Goal: Information Seeking & Learning: Learn about a topic

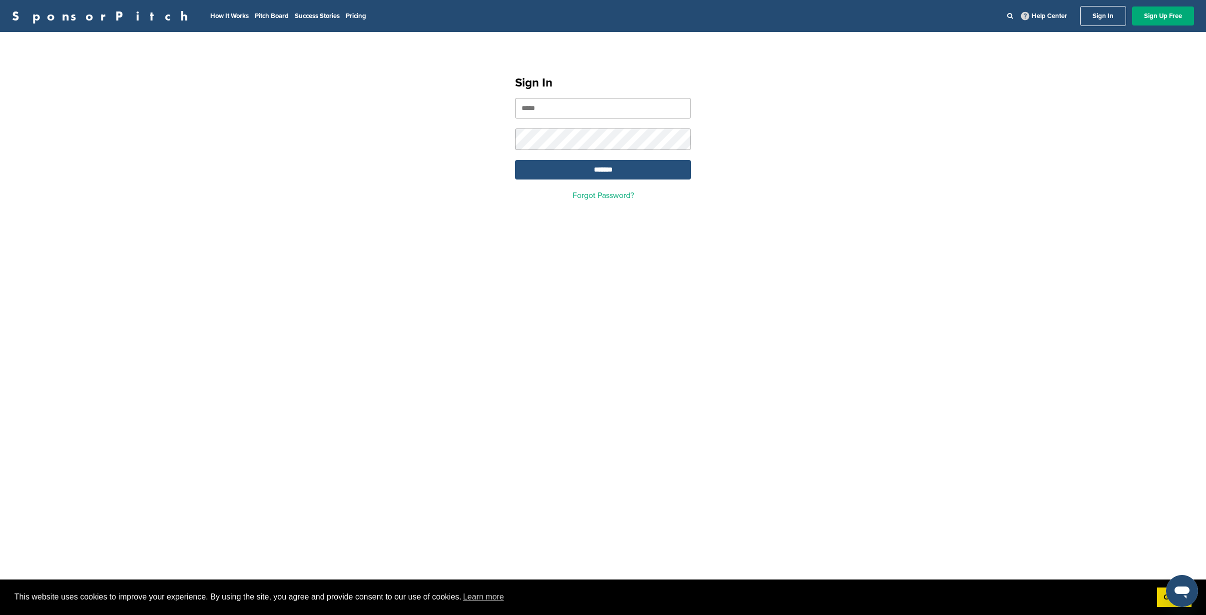
type input "**********"
click at [624, 168] on input "*******" at bounding box center [603, 169] width 176 height 19
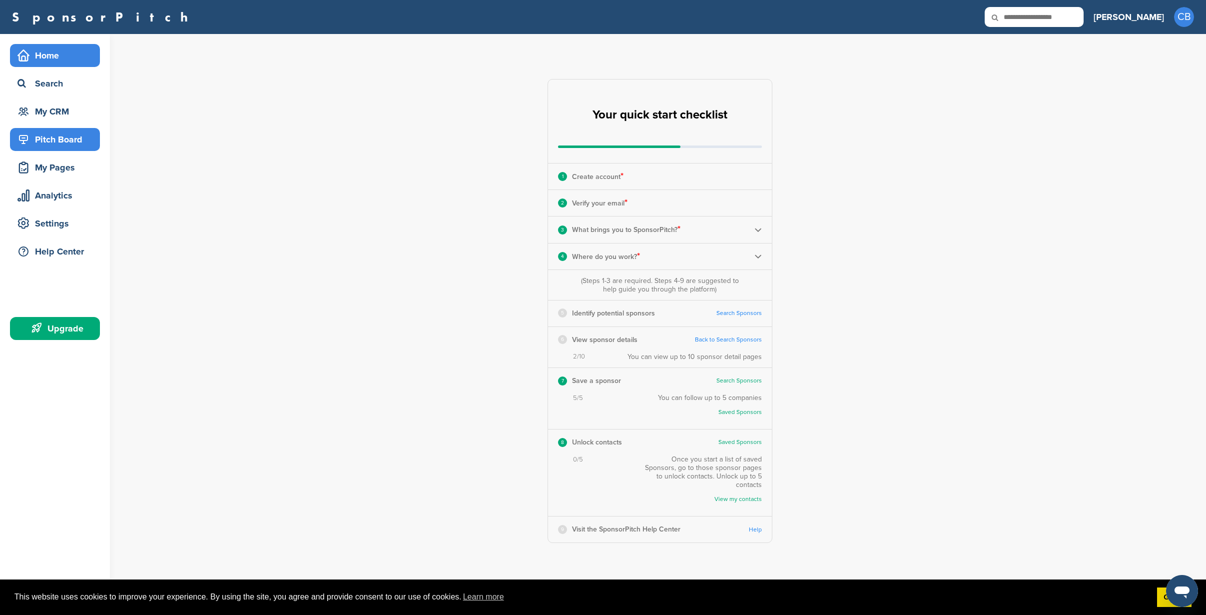
click at [48, 139] on div "Pitch Board" at bounding box center [57, 139] width 85 height 18
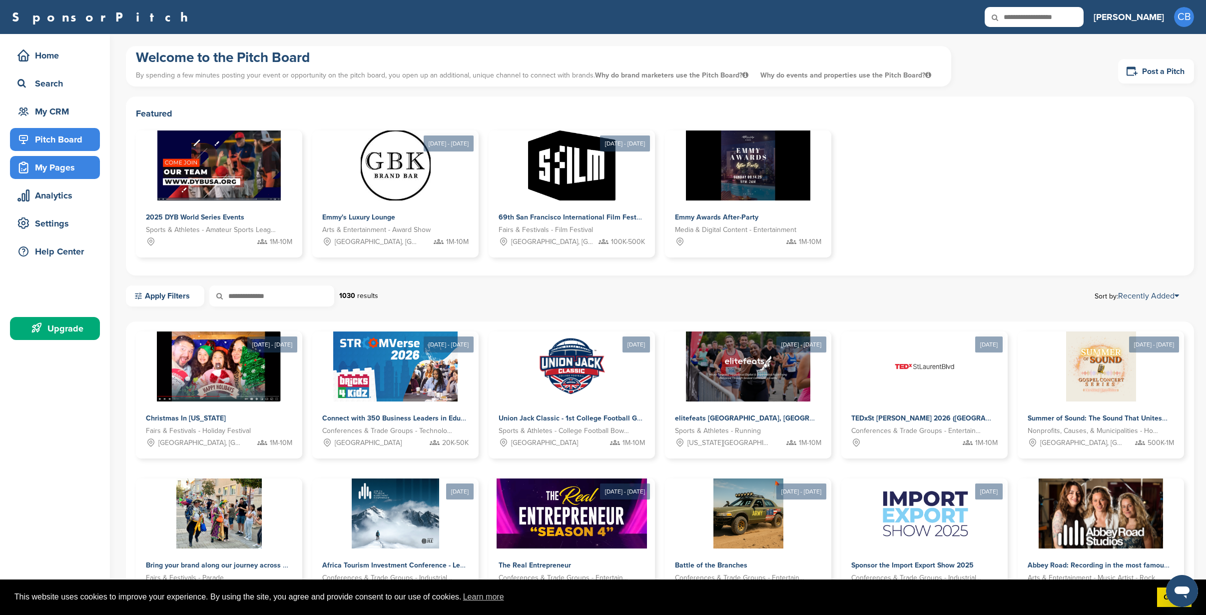
click at [62, 174] on div "My Pages" at bounding box center [57, 167] width 85 height 18
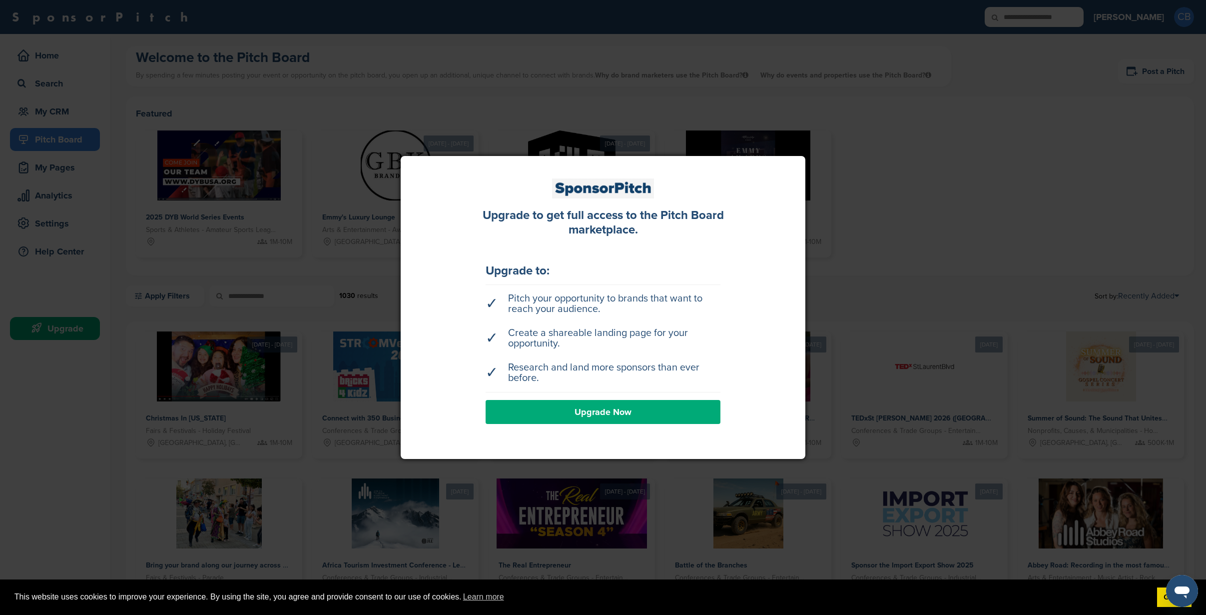
click at [910, 285] on div at bounding box center [603, 307] width 1206 height 615
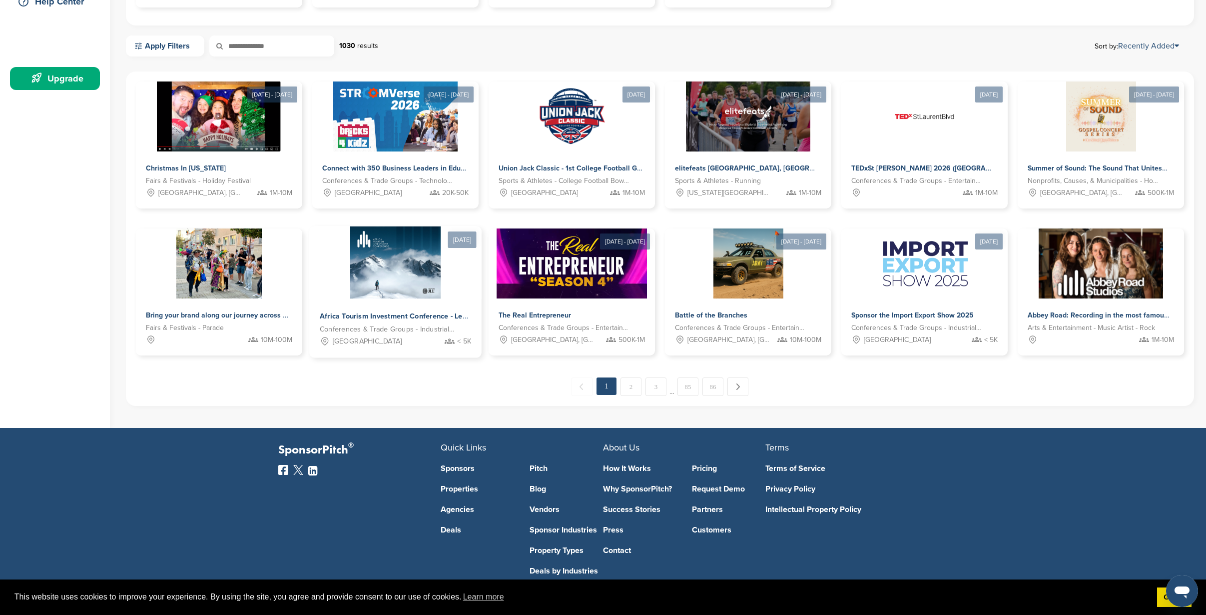
scroll to position [293, 0]
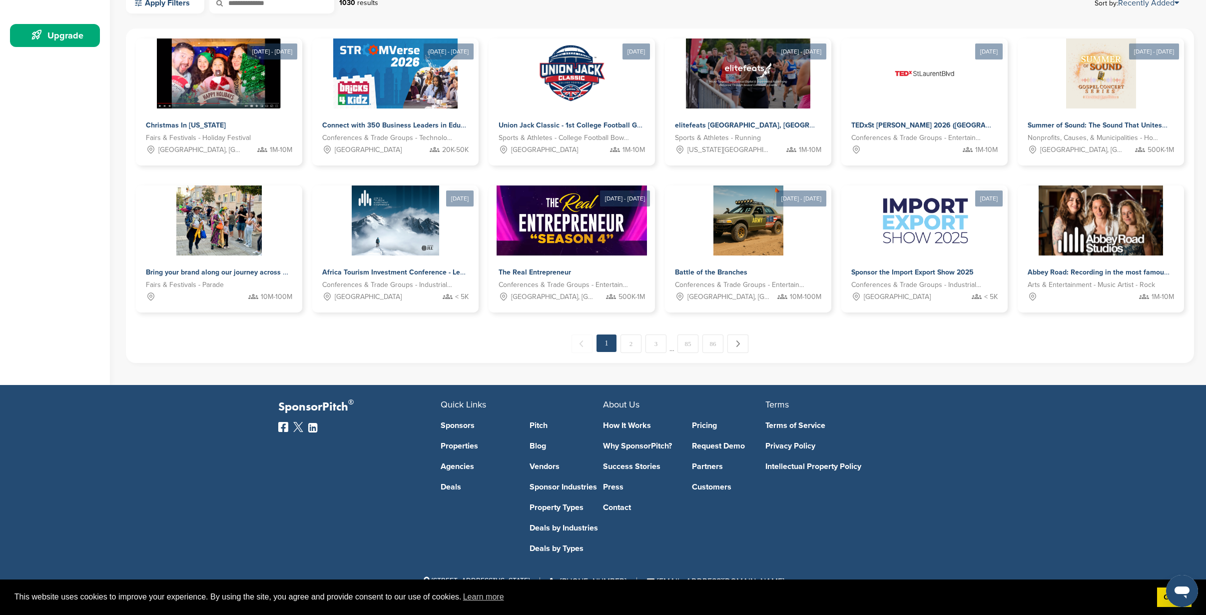
click at [459, 425] on link "Sponsors" at bounding box center [478, 425] width 74 height 8
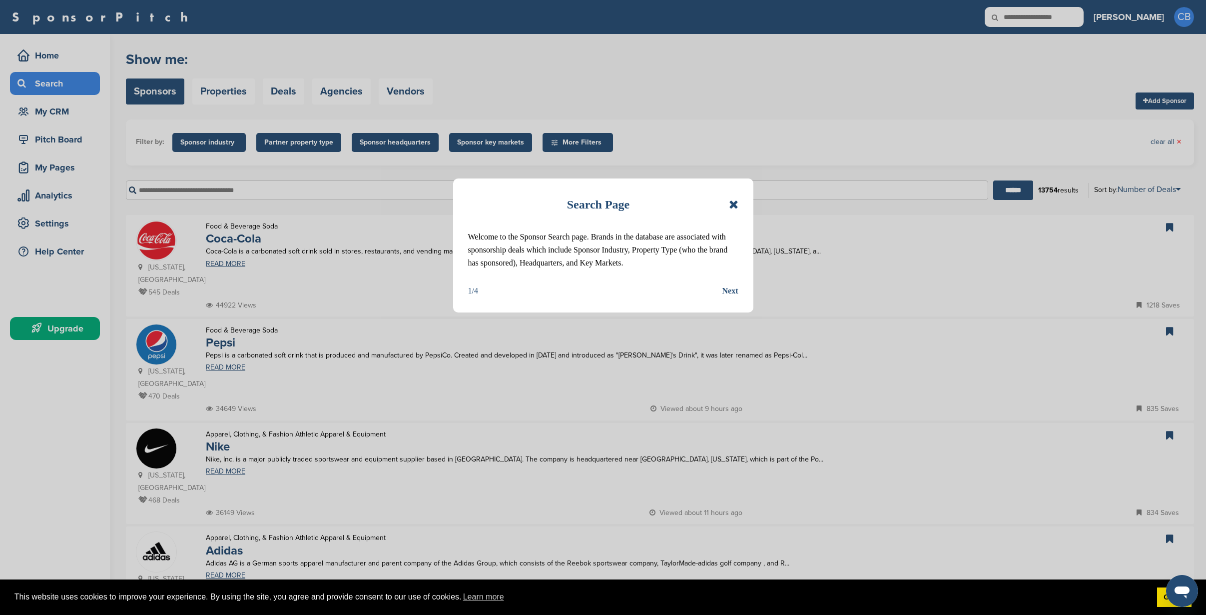
click at [733, 202] on icon at bounding box center [733, 204] width 9 height 12
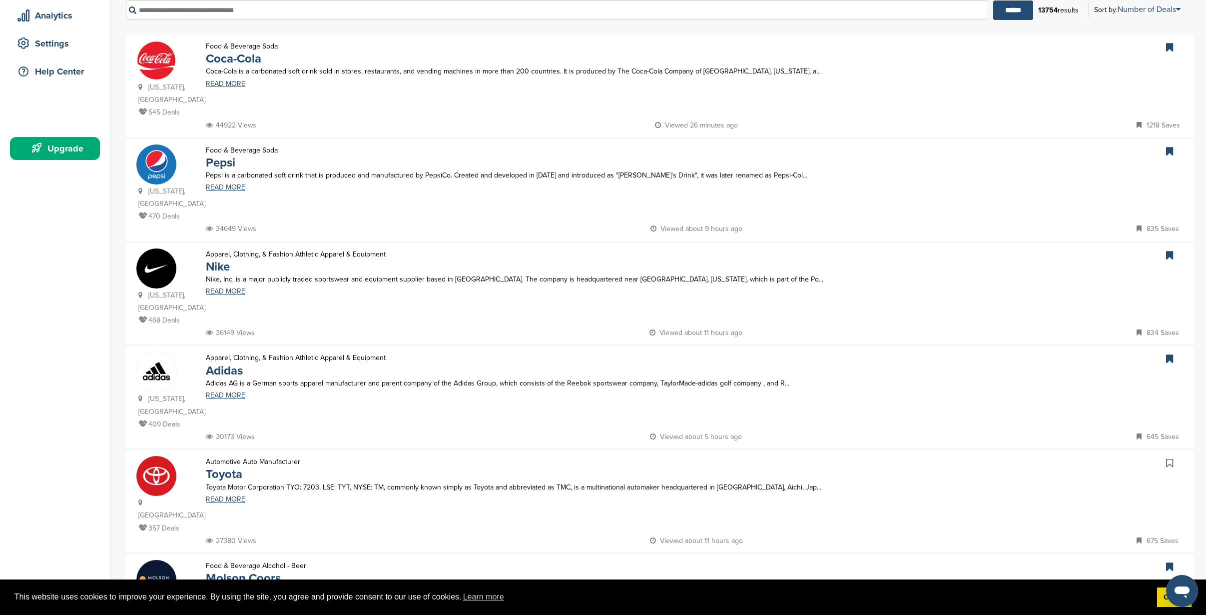
scroll to position [118, 0]
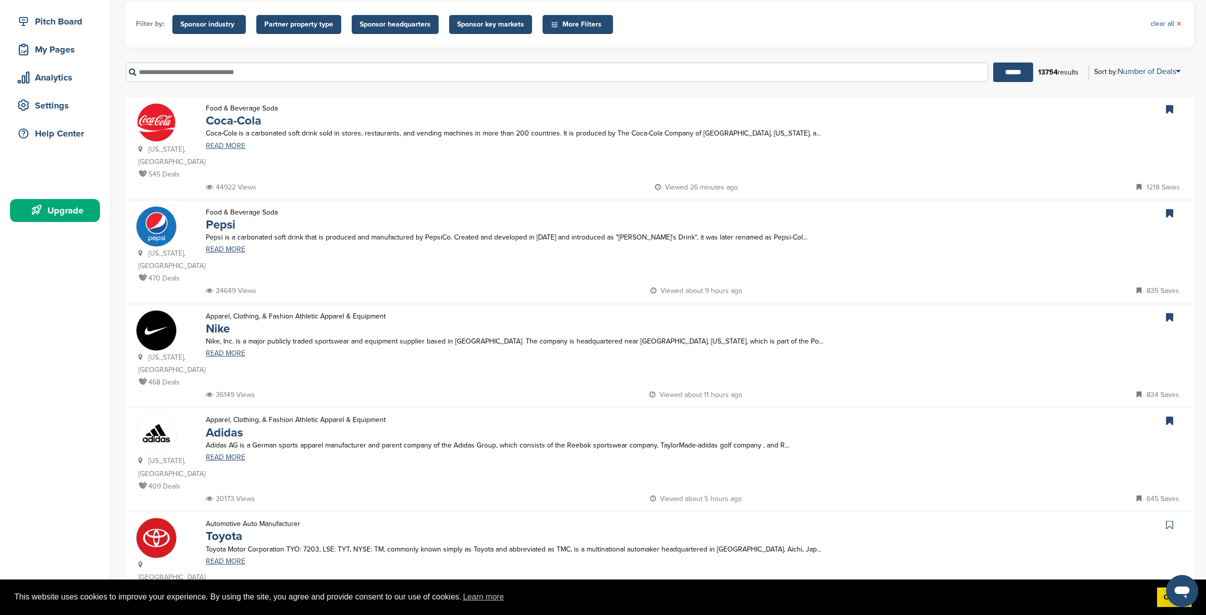
click at [232, 144] on link "READ MORE" at bounding box center [567, 145] width 722 height 7
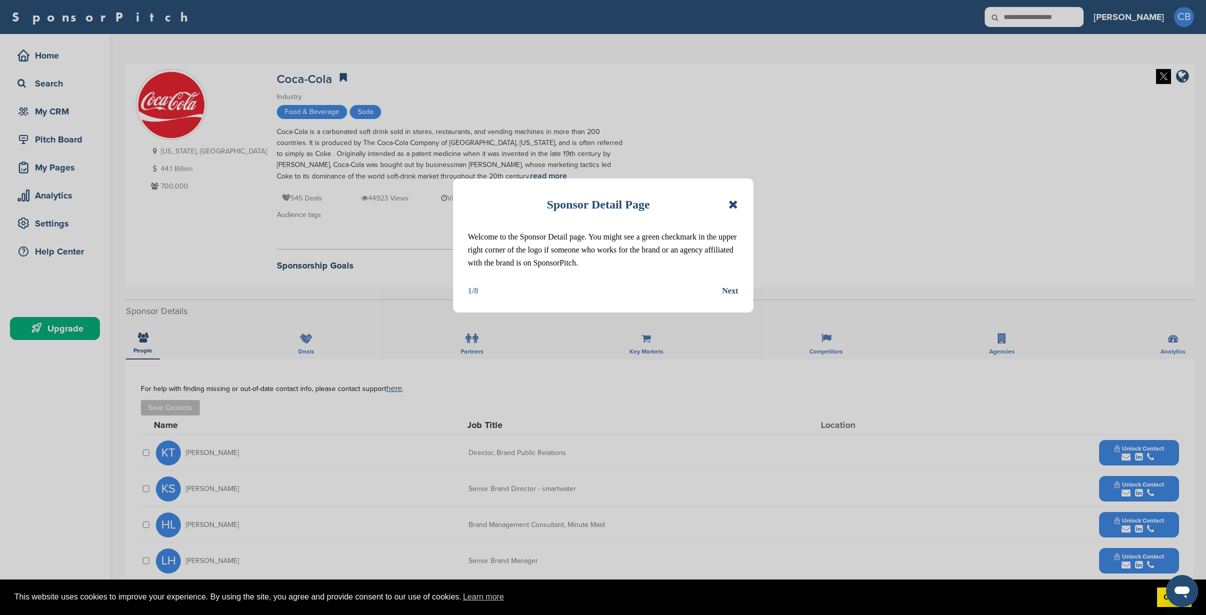
click at [734, 205] on icon at bounding box center [733, 204] width 9 height 12
